Goal: Find specific page/section: Find specific page/section

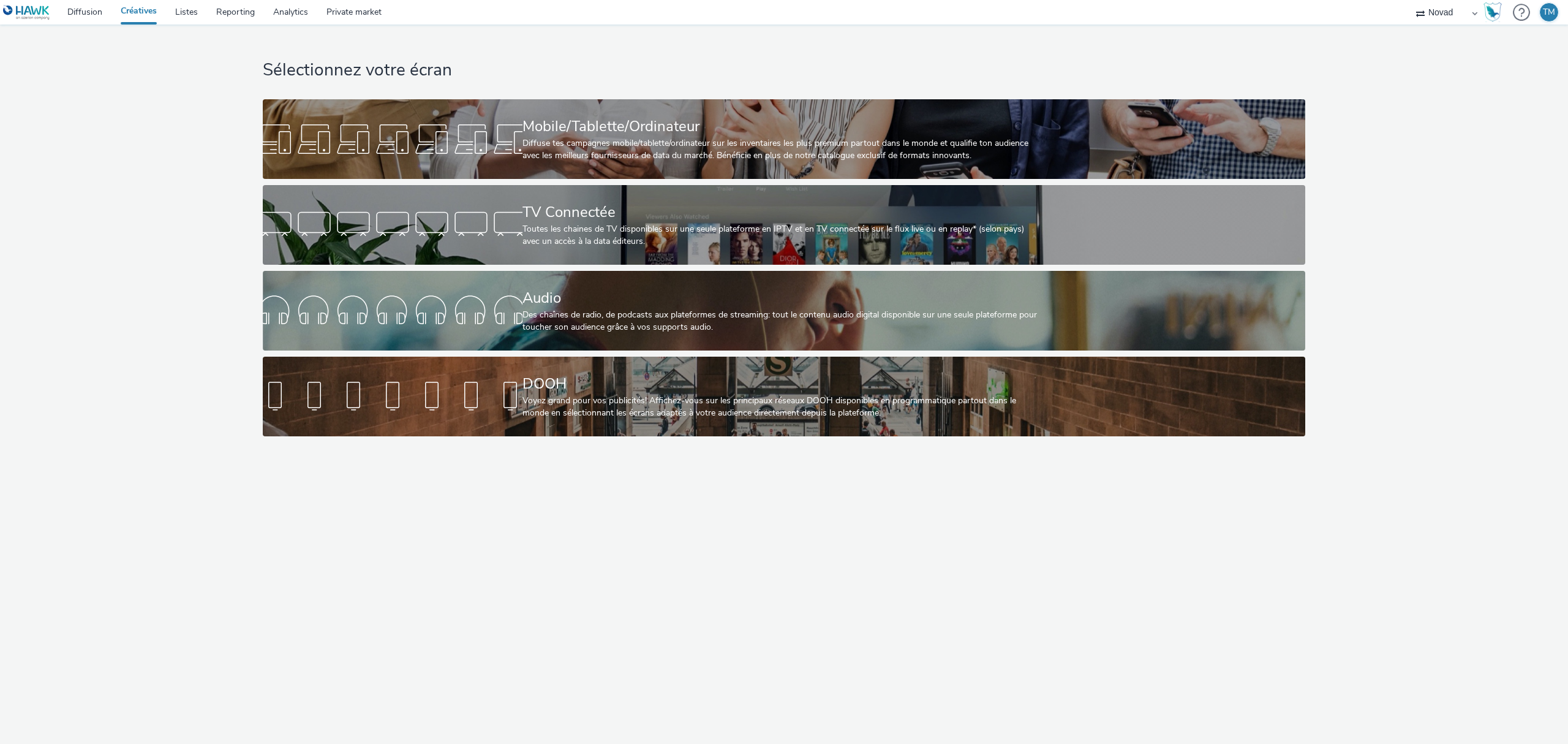
select select "ae52c008-e792-49d8-946c-ea980fe75bf6"
click at [492, 286] on link "Audio Des chaînes de radio, de podcasts aux plateformes de streaming: tout le c…" at bounding box center [784, 310] width 1043 height 79
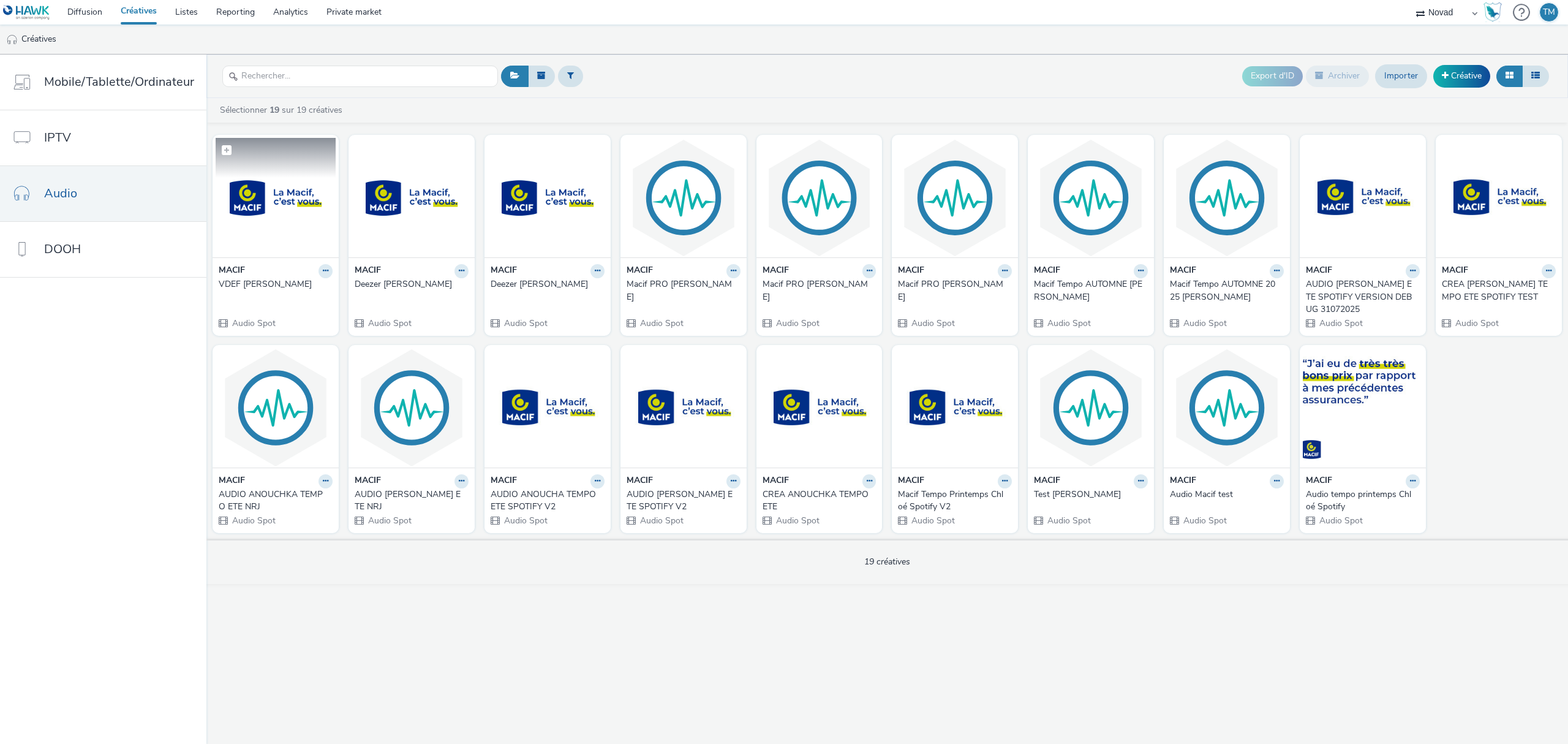
click at [278, 177] on figcaption at bounding box center [275, 157] width 120 height 39
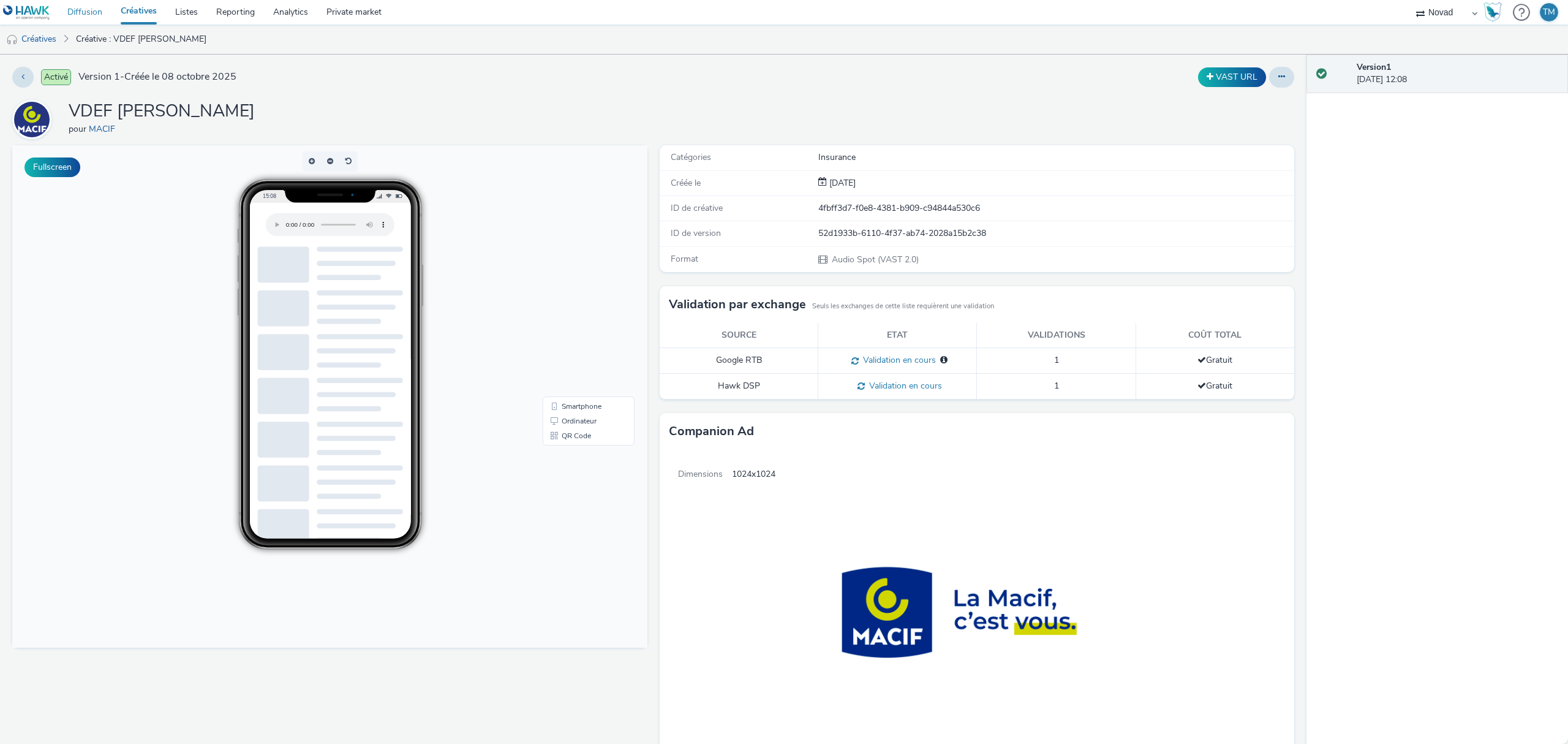
click at [88, 17] on link "Diffusion" at bounding box center [85, 12] width 54 height 25
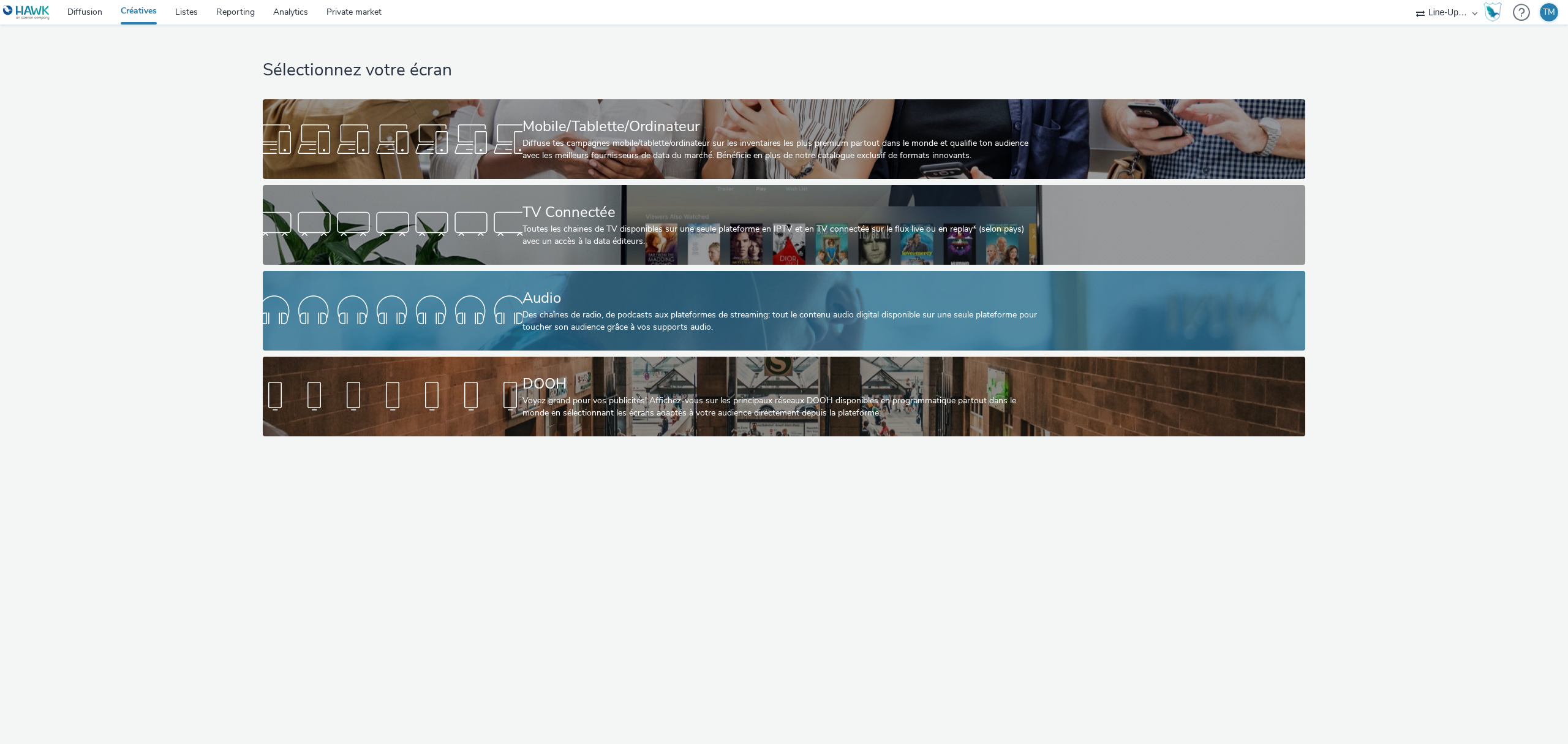
click at [492, 290] on link "Audio Des chaînes de radio, de podcasts aux plateformes de streaming: tout le c…" at bounding box center [784, 310] width 1043 height 79
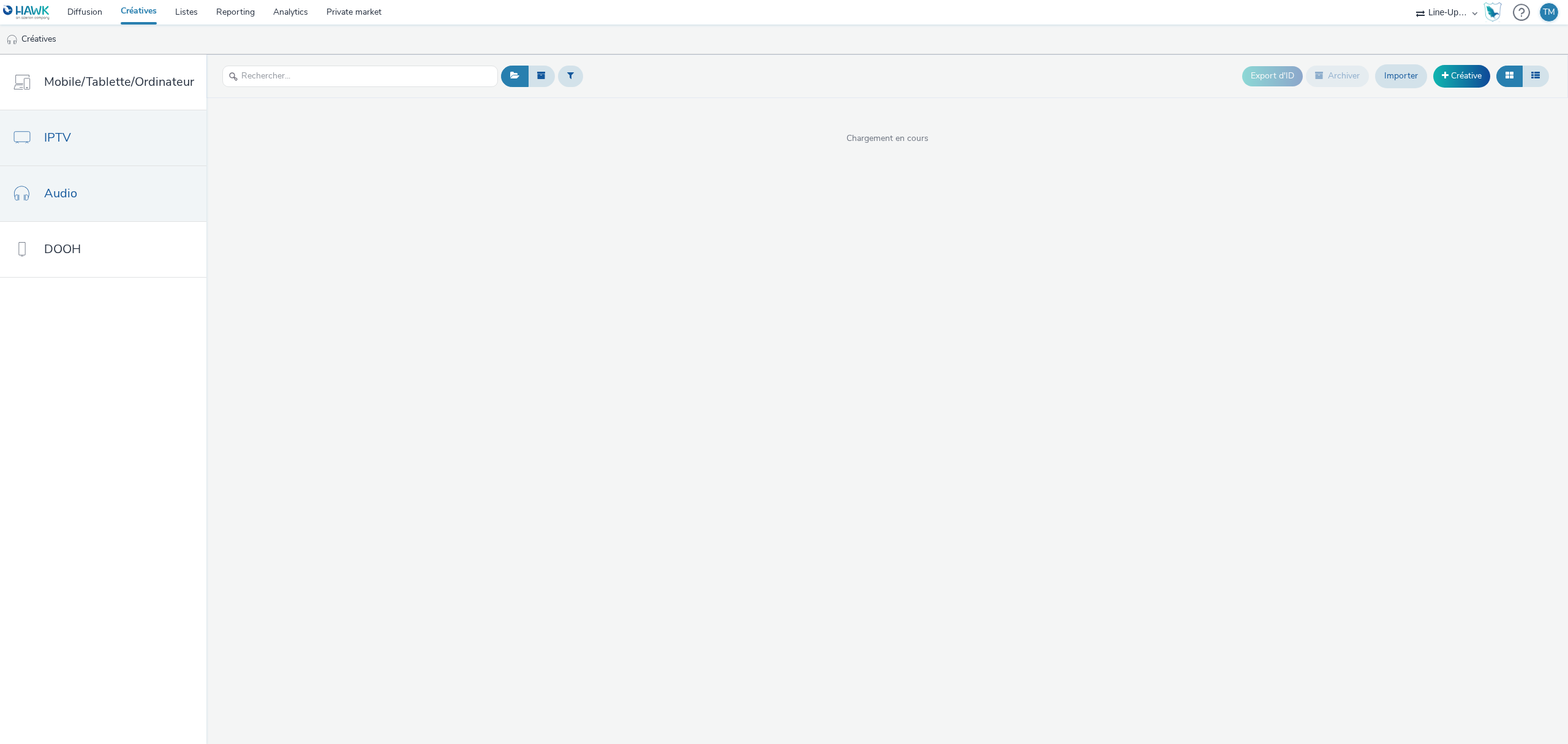
click at [58, 128] on link "IPTV" at bounding box center [103, 138] width 207 height 55
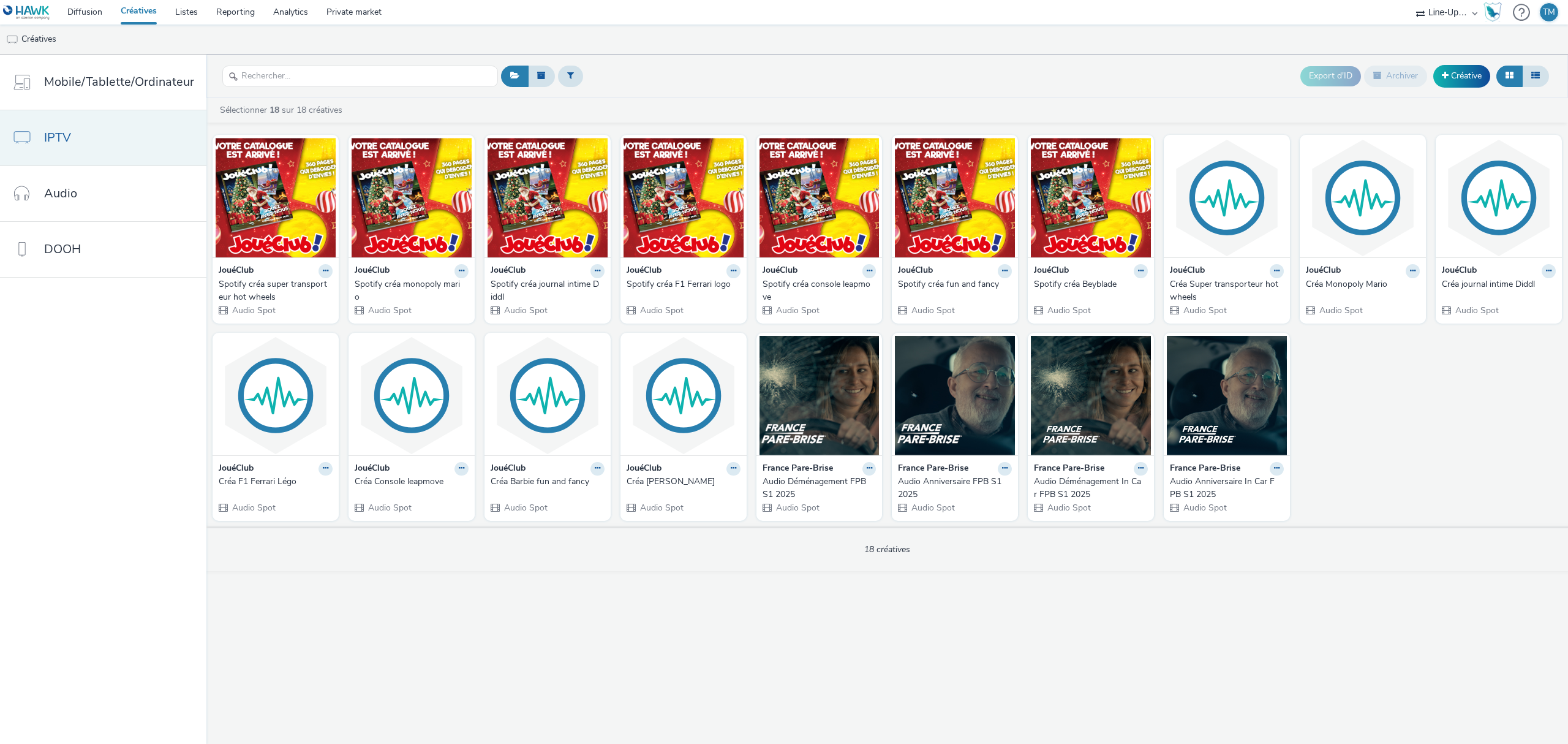
click at [83, 138] on link "IPTV" at bounding box center [103, 138] width 207 height 55
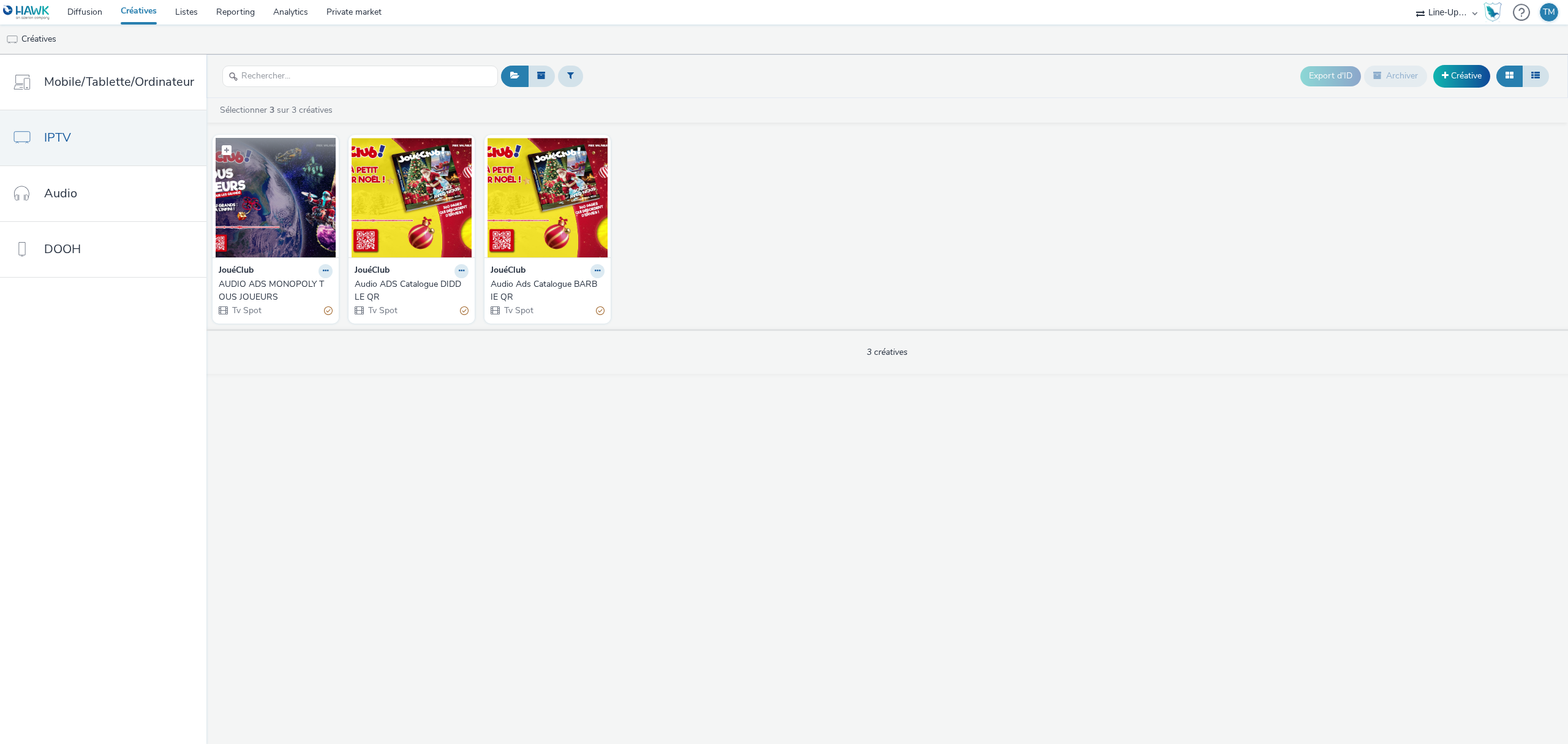
click at [291, 214] on img at bounding box center [275, 197] width 120 height 119
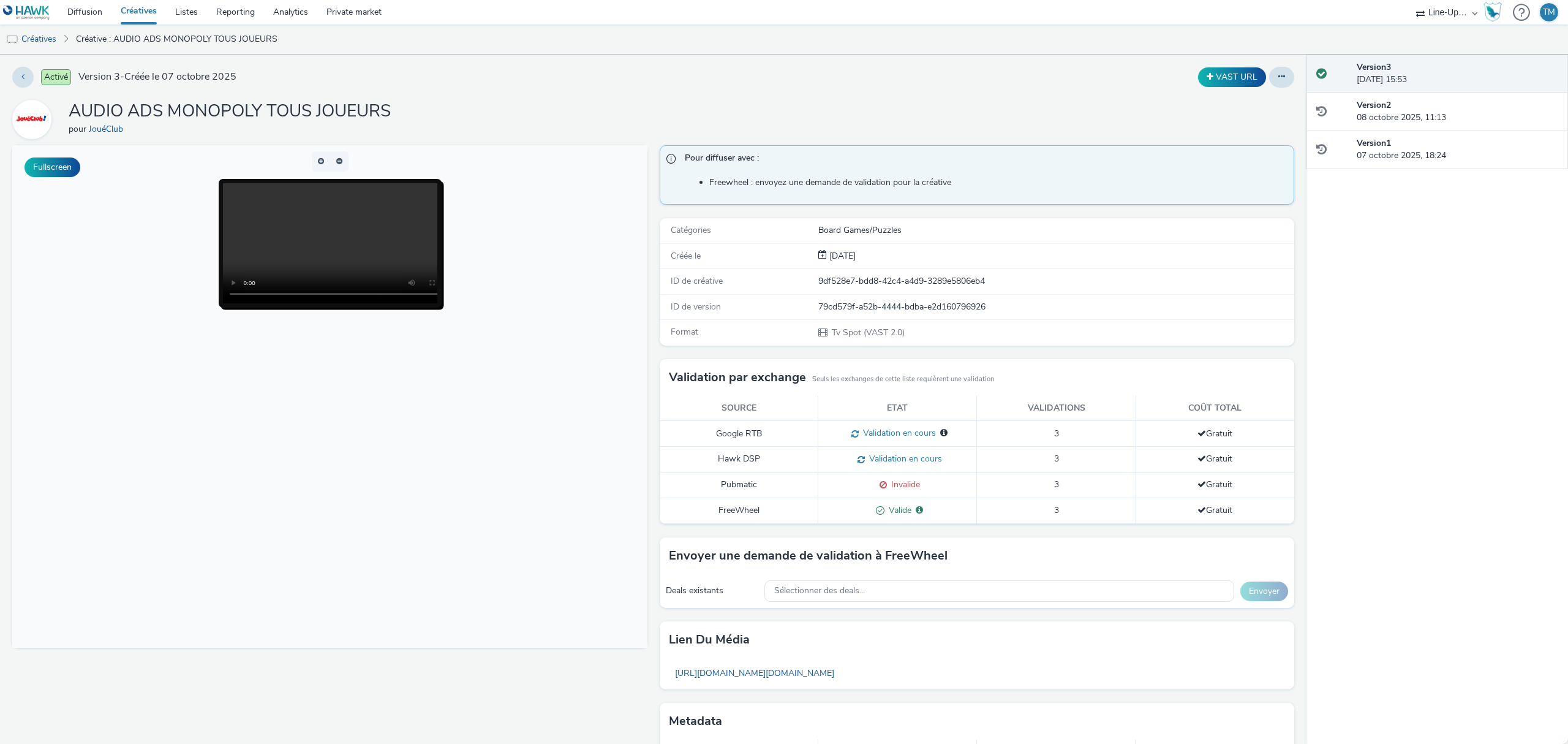
click at [887, 490] on span "Invalide" at bounding box center [903, 485] width 33 height 12
click at [876, 488] on span at bounding box center [881, 485] width 12 height 12
click at [89, 13] on link "Diffusion" at bounding box center [85, 12] width 54 height 25
